Goal: Find specific page/section: Find specific page/section

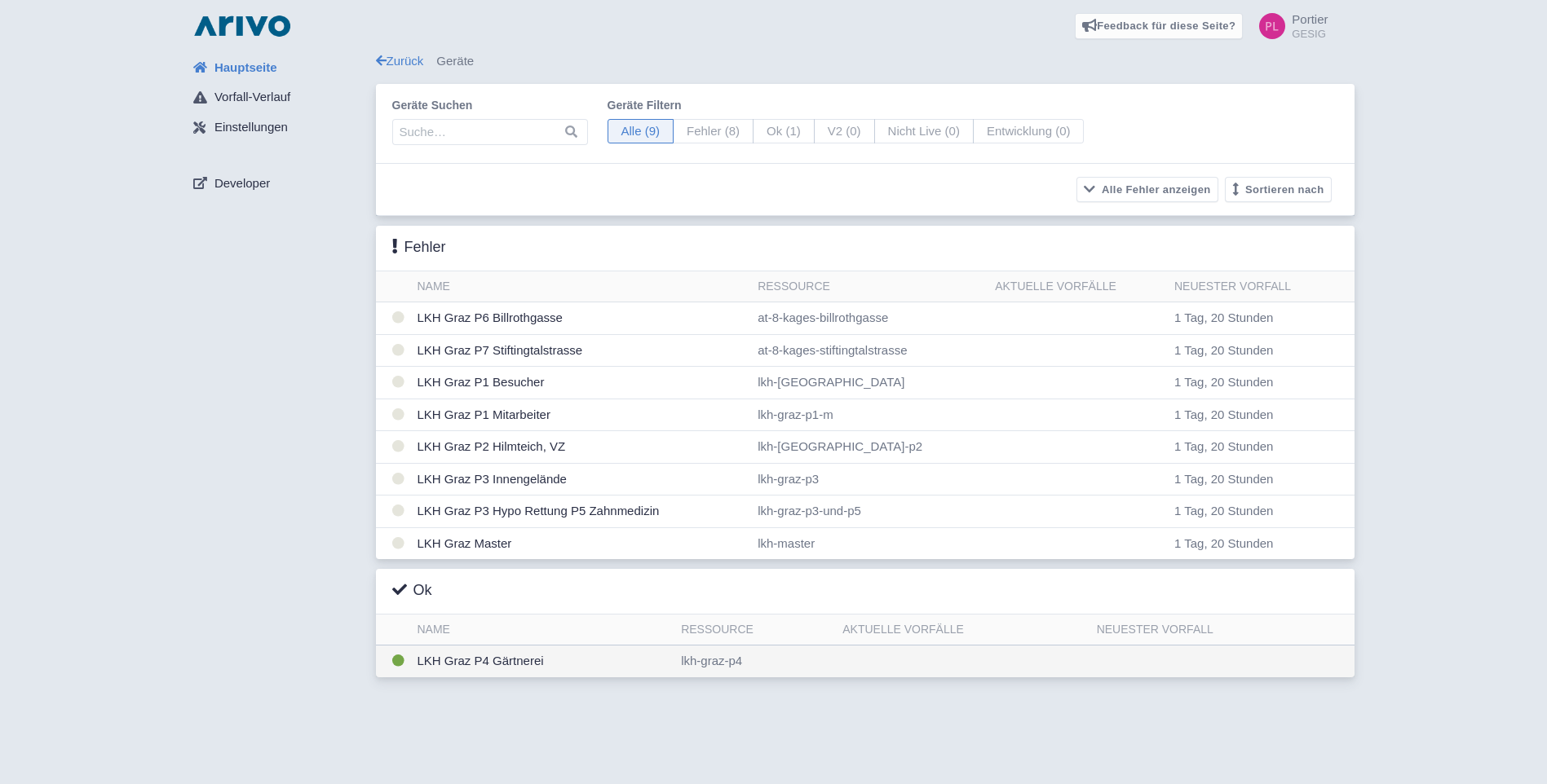
click at [536, 660] on td "LKH Graz P4 Gärtnerei" at bounding box center [543, 661] width 264 height 32
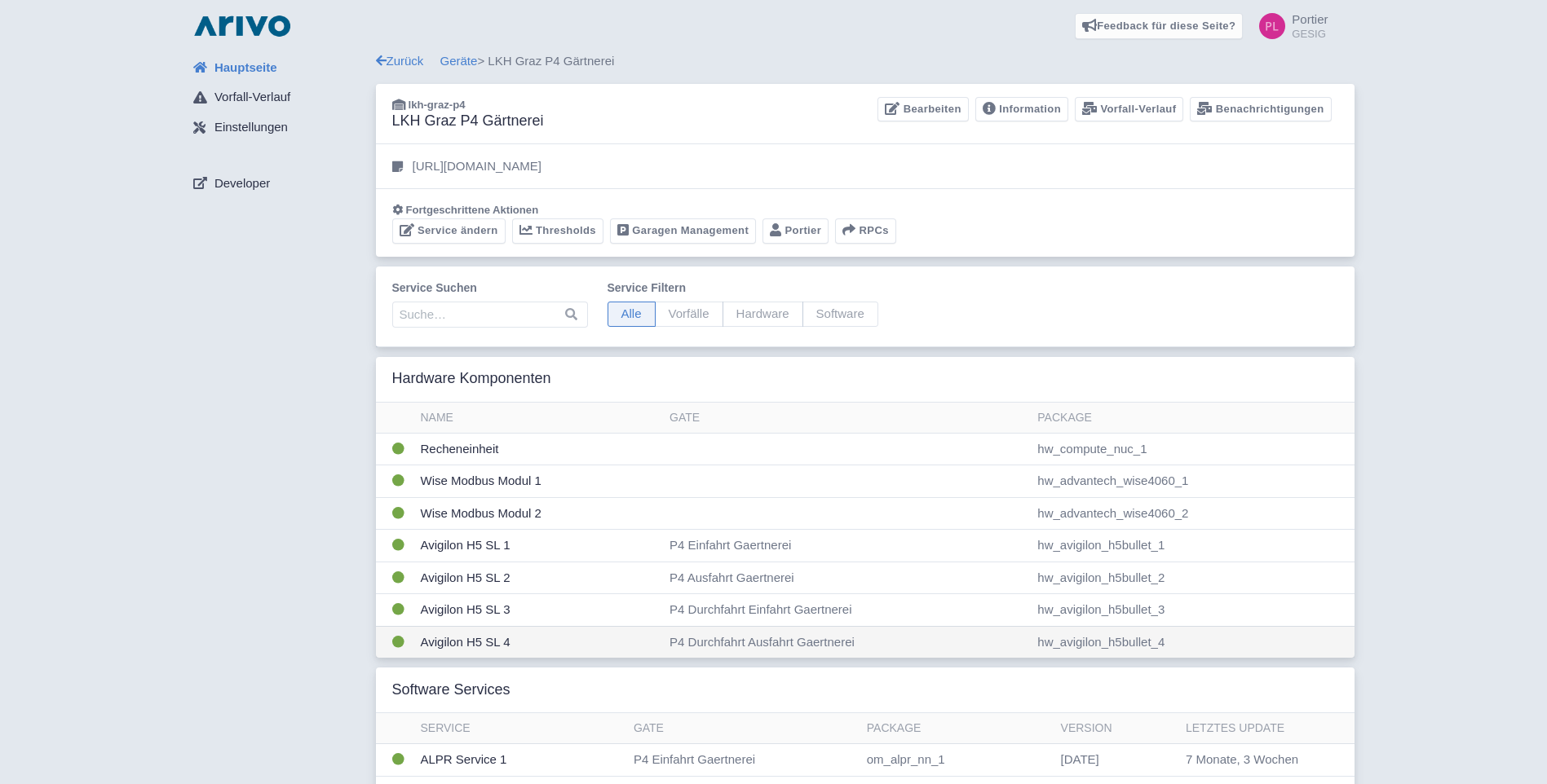
click at [521, 645] on td "Avigilon H5 SL 4" at bounding box center [539, 642] width 250 height 32
click at [802, 227] on link "Portier" at bounding box center [795, 231] width 66 height 25
click at [801, 229] on link "Portier" at bounding box center [795, 231] width 66 height 25
